Goal: Task Accomplishment & Management: Manage account settings

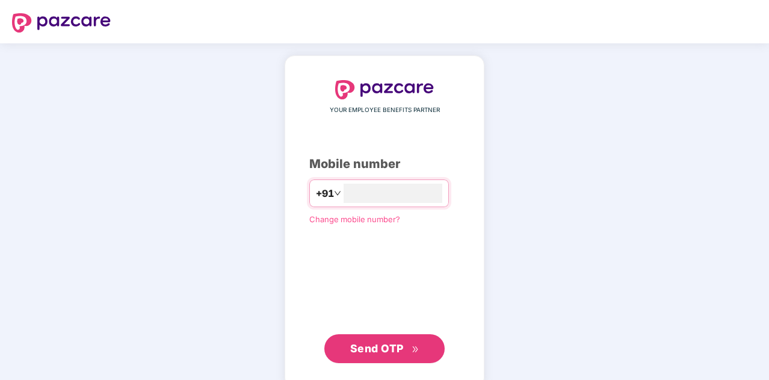
type input "**********"
click at [384, 348] on span "Send OTP" at bounding box center [377, 348] width 54 height 13
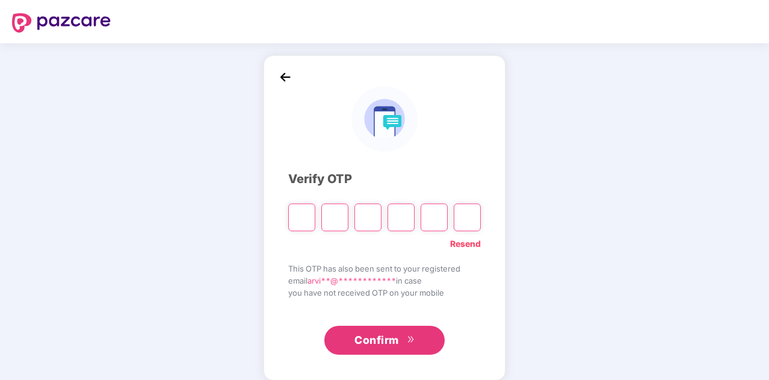
paste input "*"
type input "*"
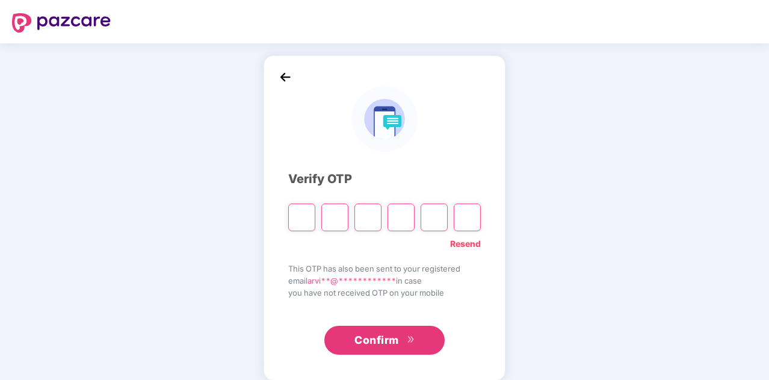
type input "*"
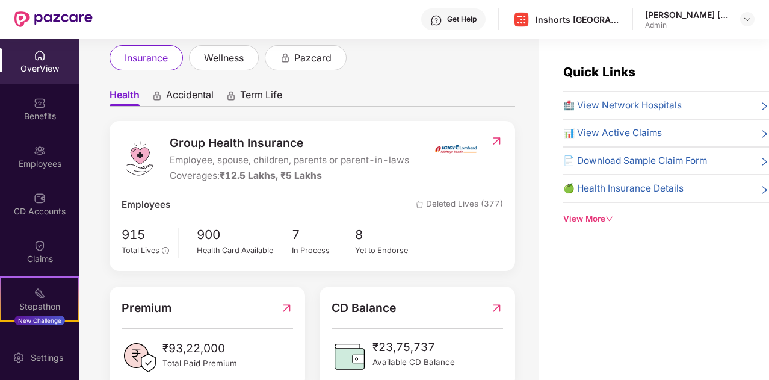
scroll to position [73, 0]
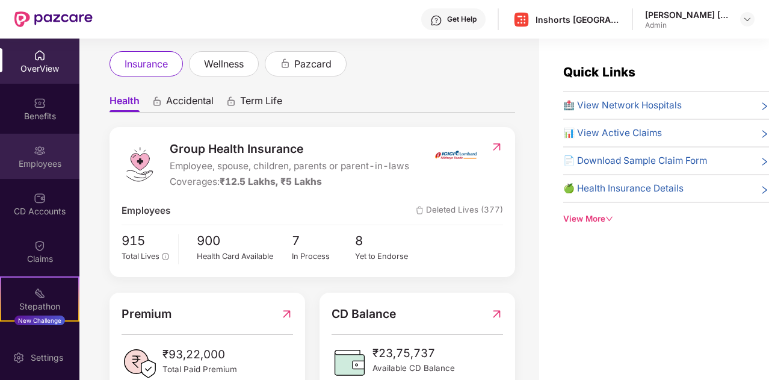
click at [49, 159] on div "Employees" at bounding box center [39, 164] width 79 height 12
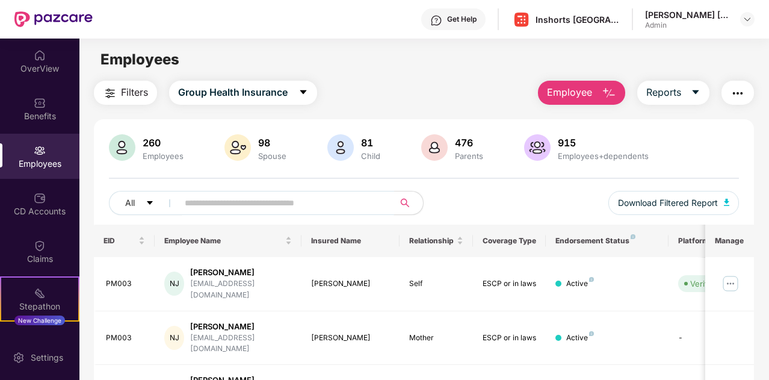
click at [226, 202] on input "text" at bounding box center [281, 203] width 193 height 18
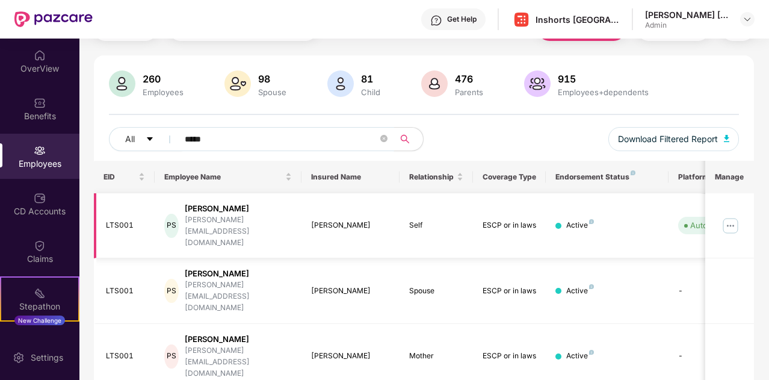
scroll to position [94, 0]
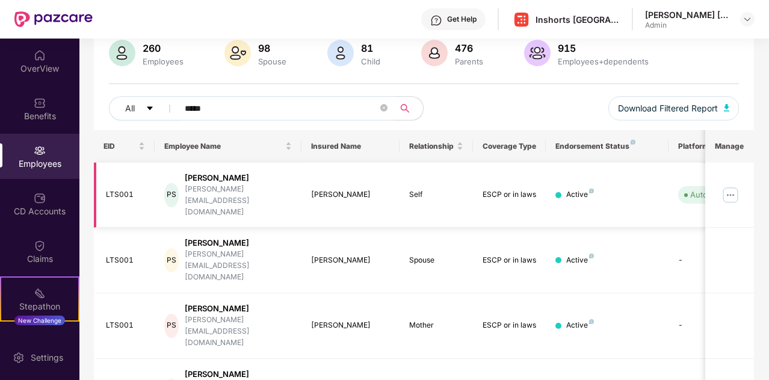
type input "*****"
click at [729, 185] on img at bounding box center [730, 194] width 19 height 19
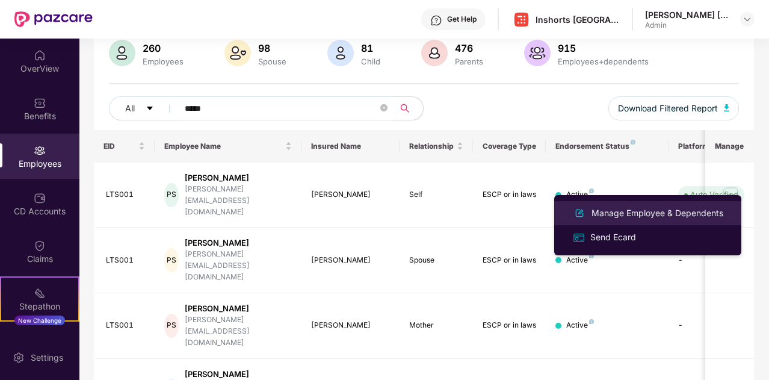
click at [626, 212] on div "Manage Employee & Dependents" at bounding box center [657, 212] width 137 height 13
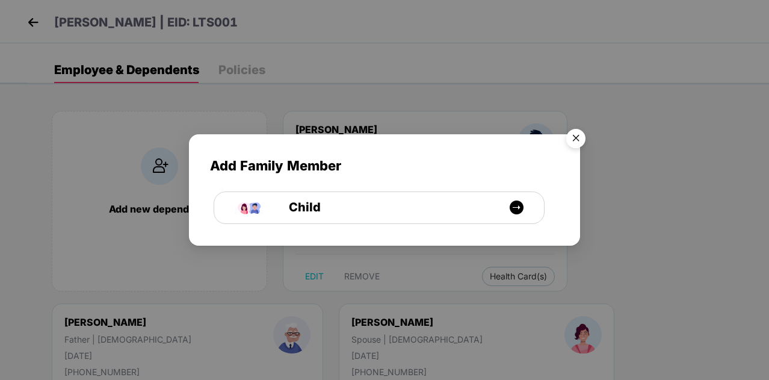
click at [573, 139] on img "Close" at bounding box center [576, 140] width 34 height 34
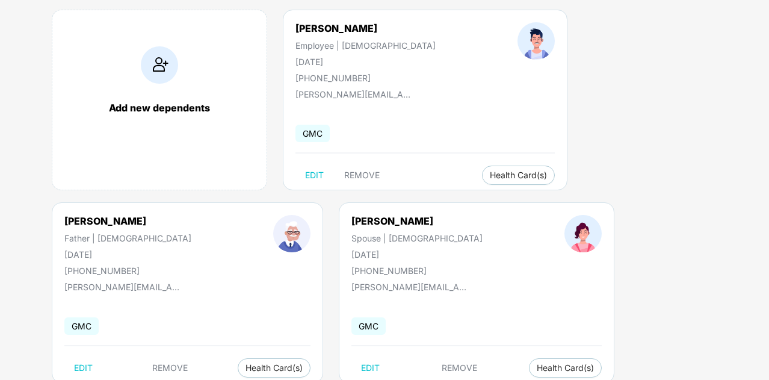
scroll to position [134, 0]
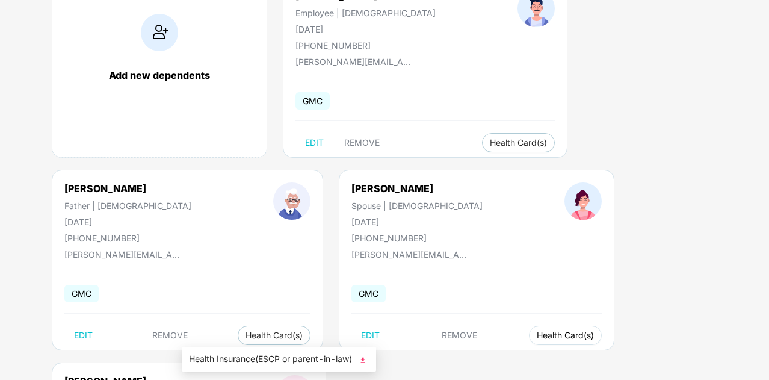
click at [537, 334] on span "Health Card(s)" at bounding box center [565, 335] width 57 height 6
click at [272, 360] on span "Health Insurance(ESCP or parent-in-law)" at bounding box center [279, 358] width 180 height 13
